Goal: Task Accomplishment & Management: Manage account settings

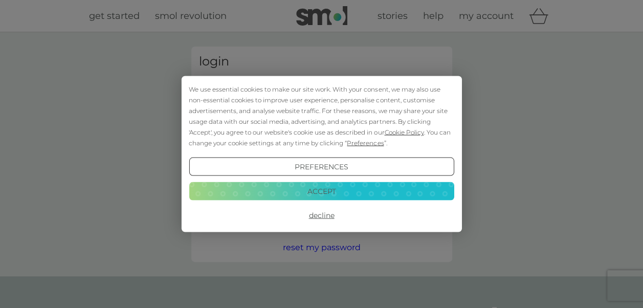
click at [314, 187] on button "Accept" at bounding box center [321, 190] width 265 height 18
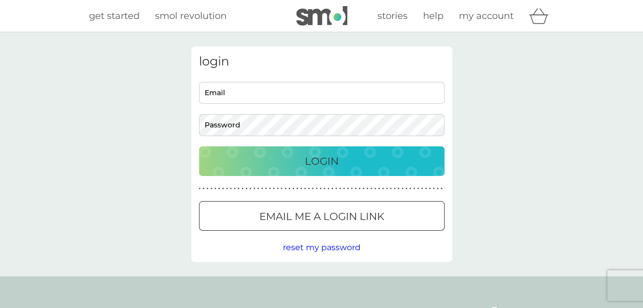
click at [219, 94] on input "Email" at bounding box center [321, 93] width 245 height 22
type input "meryl.mckean@trcb.uk"
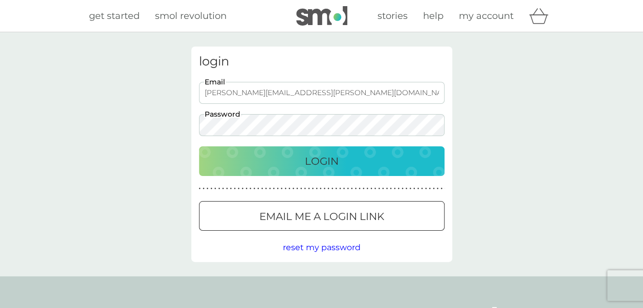
click at [311, 153] on p "Login" at bounding box center [322, 161] width 34 height 16
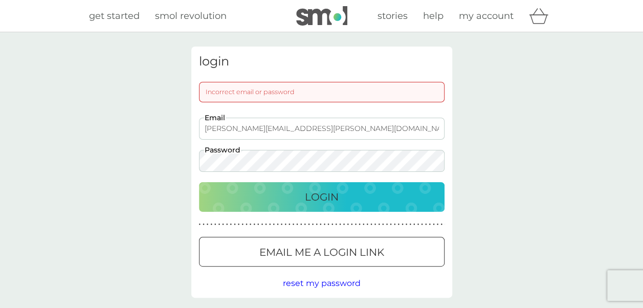
click at [326, 195] on p "Login" at bounding box center [322, 197] width 34 height 16
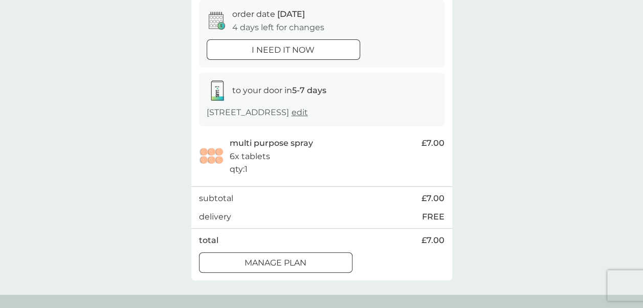
click at [305, 259] on p "Manage plan" at bounding box center [275, 262] width 62 height 13
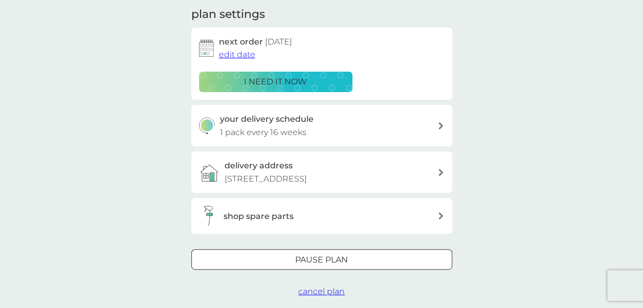
scroll to position [205, 0]
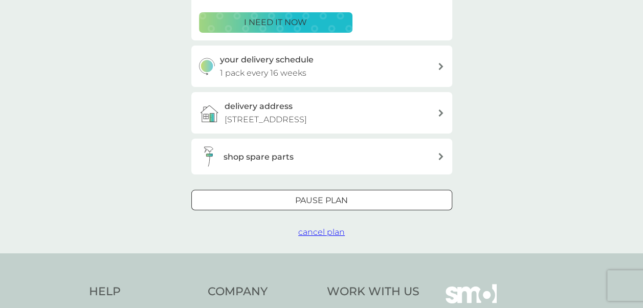
click at [328, 200] on div at bounding box center [321, 200] width 37 height 11
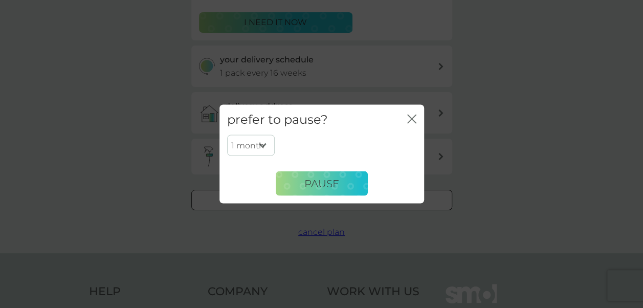
click at [260, 144] on select "1 month 2 months 3 months 4 months 5 months 6 months" at bounding box center [251, 144] width 48 height 21
select select "6"
click at [227, 134] on select "1 month 2 months 3 months 4 months 5 months 6 months" at bounding box center [251, 144] width 48 height 21
click at [316, 183] on span "Pause" at bounding box center [321, 183] width 35 height 12
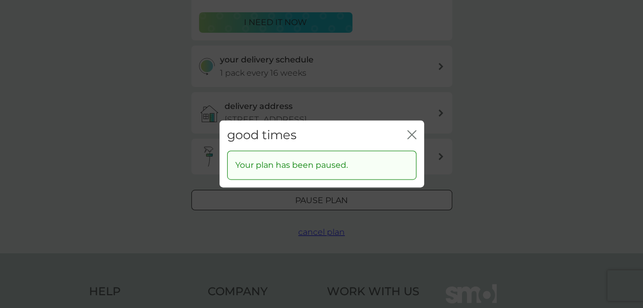
click at [411, 132] on icon "close" at bounding box center [411, 134] width 9 height 9
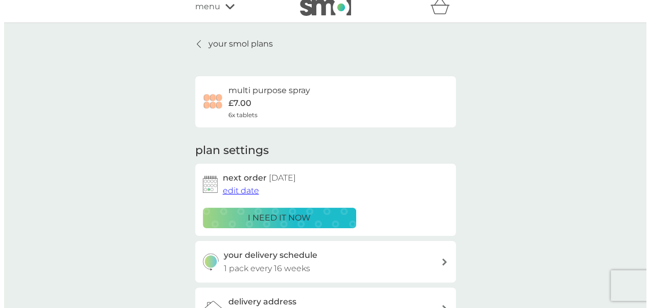
scroll to position [0, 0]
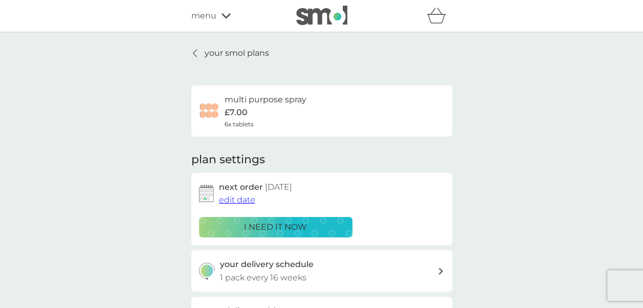
click at [227, 13] on icon at bounding box center [225, 16] width 9 height 6
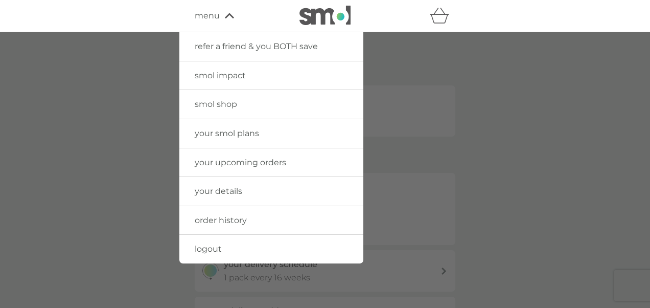
click at [198, 248] on span "logout" at bounding box center [208, 249] width 27 height 10
